Goal: Register for event/course

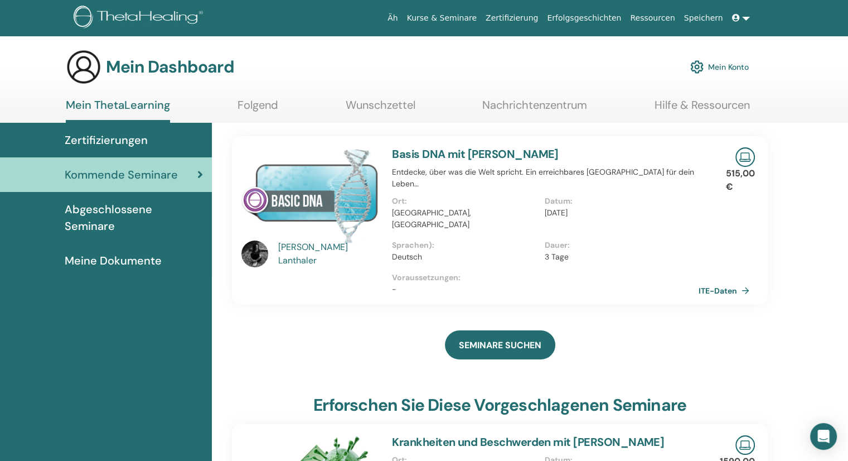
click at [710, 286] on font "ITE-Daten" at bounding box center [718, 291] width 38 height 10
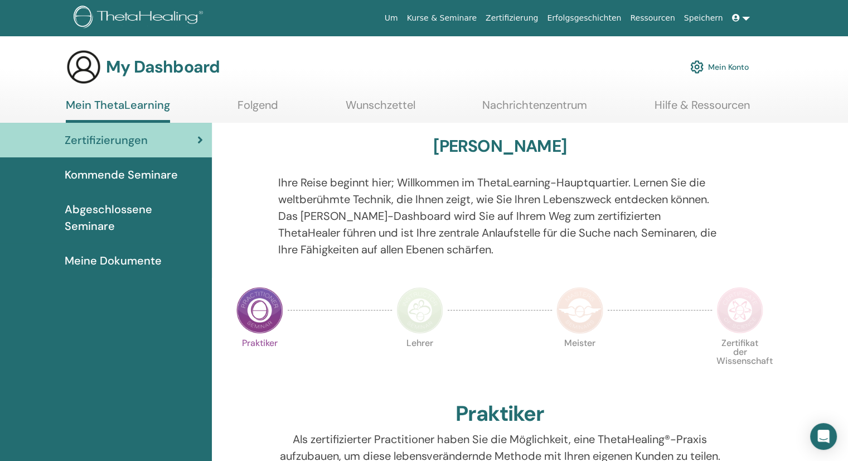
click at [743, 17] on link at bounding box center [741, 18] width 27 height 21
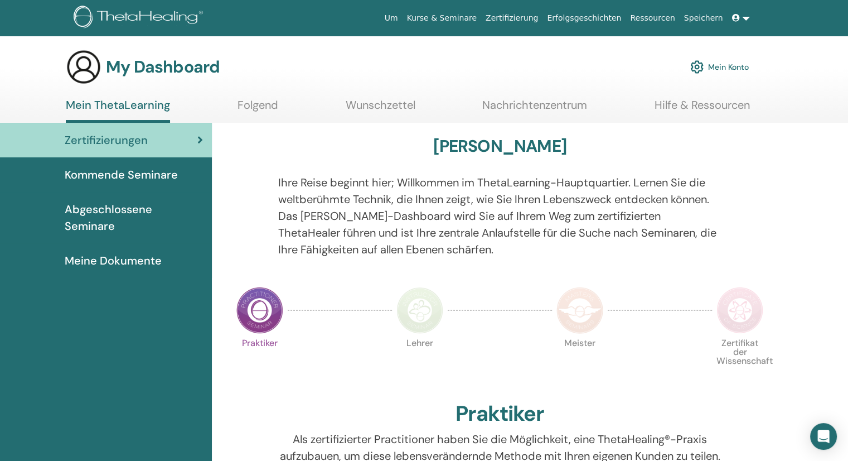
click at [110, 175] on span "Kommende Seminare" at bounding box center [121, 174] width 113 height 17
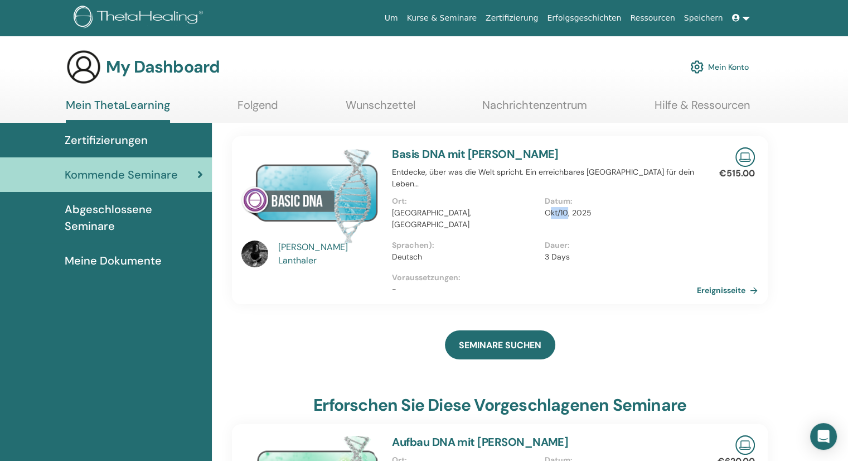
drag, startPoint x: 549, startPoint y: 202, endPoint x: 569, endPoint y: 199, distance: 20.4
click at [569, 207] on p "Okt/10, 2025" at bounding box center [618, 213] width 146 height 12
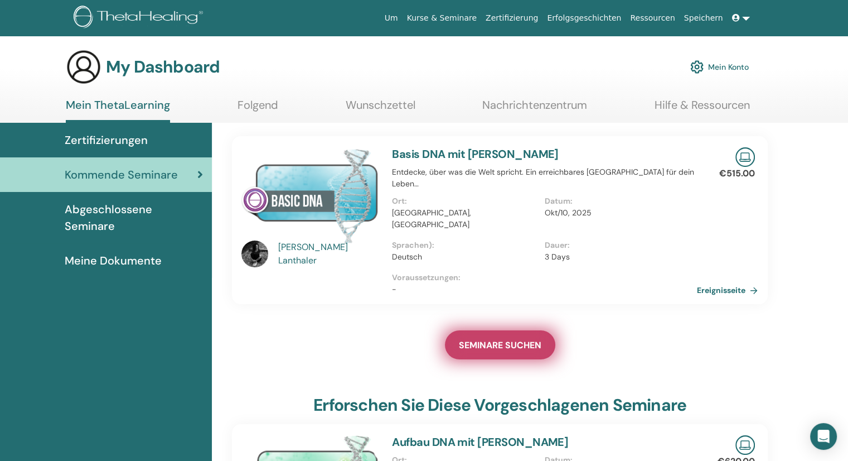
click at [509, 339] on span "SEMINARE SUCHEN" at bounding box center [500, 345] width 83 height 12
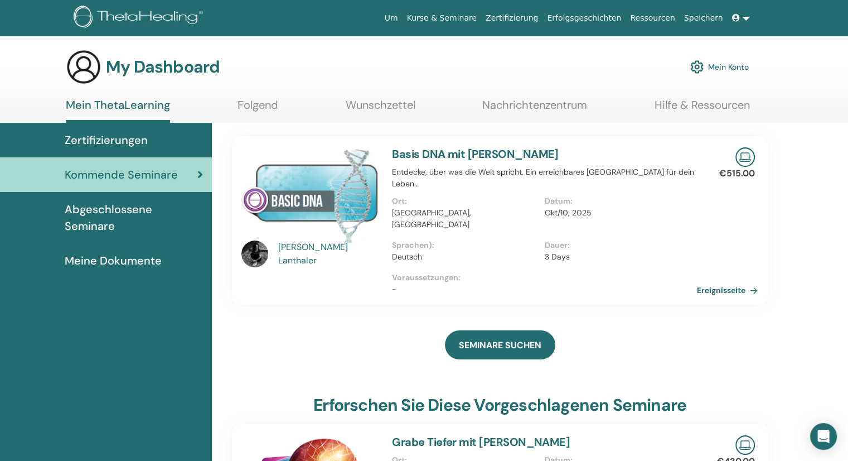
click at [403, 395] on h3 "Erforschen Sie diese vorgeschlagenen Seminare" at bounding box center [499, 405] width 373 height 20
click at [41, 117] on div "Mein ThetaLearning Folgend Wunschzettel Nachrichtenzentrum Hilfe & Ressourcen" at bounding box center [408, 110] width 738 height 25
